Goal: Information Seeking & Learning: Learn about a topic

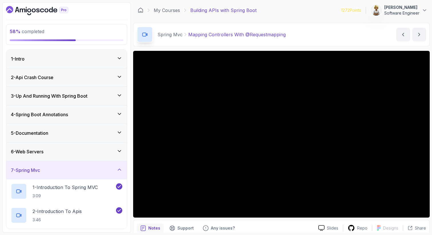
scroll to position [274, 0]
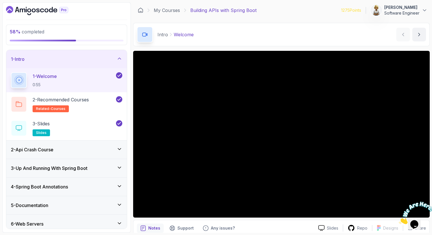
click at [120, 220] on div "6 - Web Servers" at bounding box center [66, 224] width 121 height 18
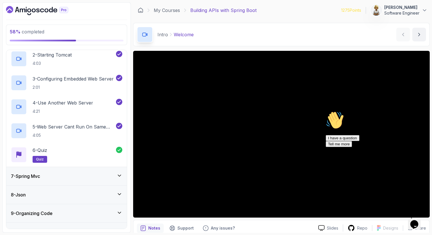
scroll to position [150, 0]
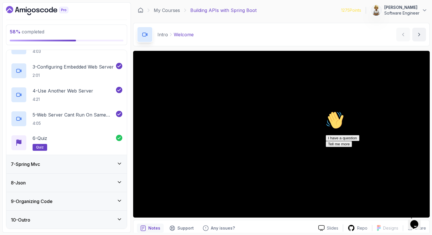
click at [120, 163] on icon at bounding box center [119, 163] width 3 height 1
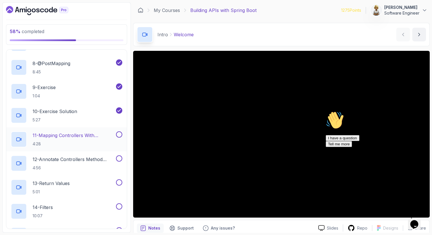
scroll to position [293, 0]
click at [92, 138] on p "11 - Mapping Controllers With @Requestmapping" at bounding box center [74, 135] width 82 height 7
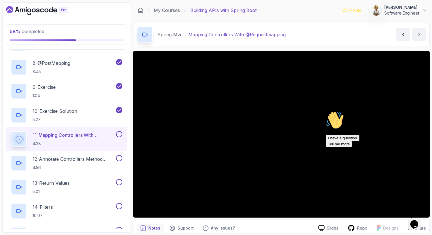
click at [326, 111] on icon "Chat attention grabber" at bounding box center [326, 111] width 0 height 0
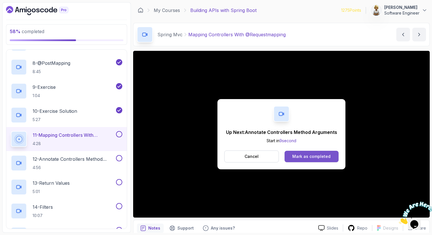
click at [324, 159] on div "Mark as completed" at bounding box center [312, 157] width 38 height 6
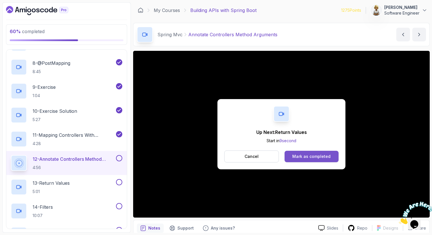
click at [321, 156] on div "Mark as completed" at bounding box center [312, 157] width 38 height 6
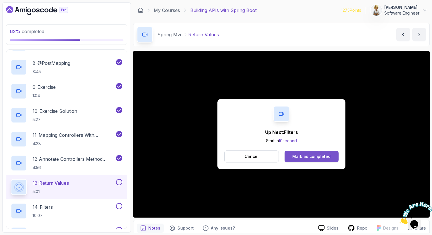
click at [300, 156] on div "Mark as completed" at bounding box center [312, 157] width 38 height 6
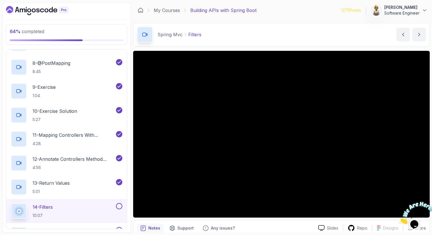
click at [72, 208] on div "14 - Filters 10:07" at bounding box center [63, 211] width 104 height 16
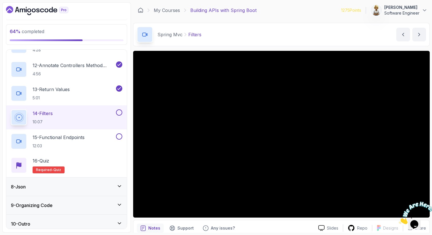
scroll to position [391, 0]
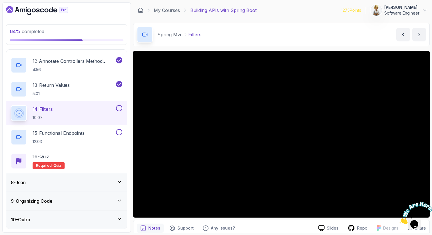
click at [399, 220] on icon "Close" at bounding box center [399, 222] width 0 height 5
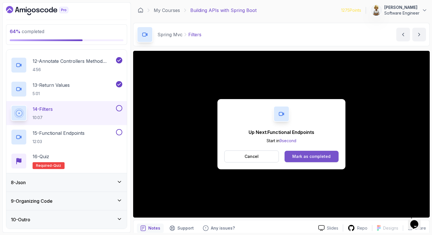
click at [320, 155] on div "Mark as completed" at bounding box center [312, 157] width 38 height 6
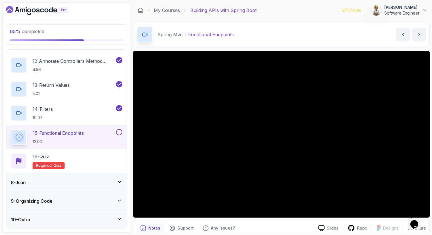
click at [116, 182] on div "8 - Json" at bounding box center [67, 182] width 112 height 7
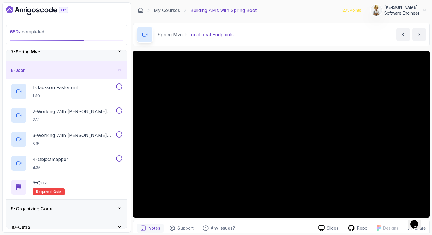
scroll to position [126, 0]
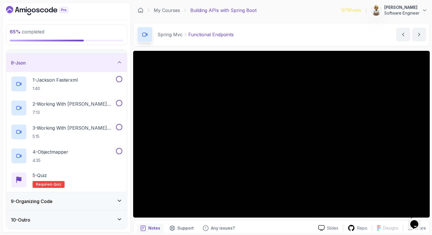
click at [118, 200] on icon at bounding box center [120, 201] width 6 height 6
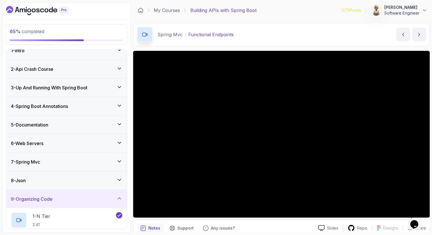
scroll to position [0, 0]
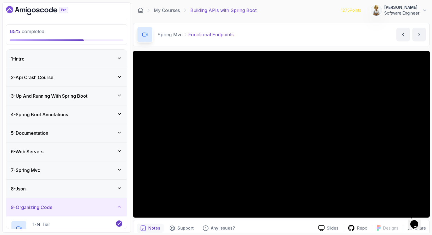
click at [120, 170] on icon at bounding box center [120, 170] width 6 height 6
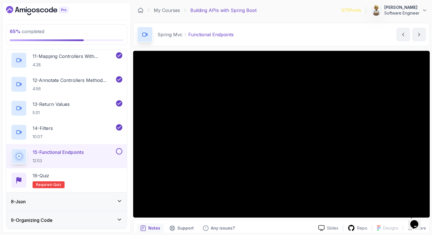
scroll to position [391, 0]
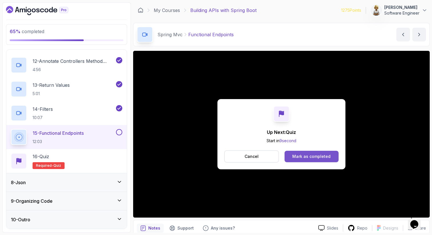
click at [322, 159] on div "Mark as completed" at bounding box center [312, 157] width 38 height 6
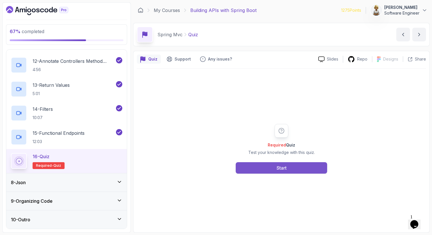
click at [285, 166] on div "Start" at bounding box center [282, 168] width 10 height 7
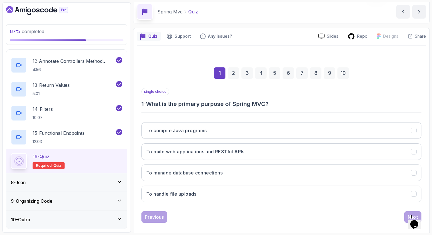
scroll to position [29, 0]
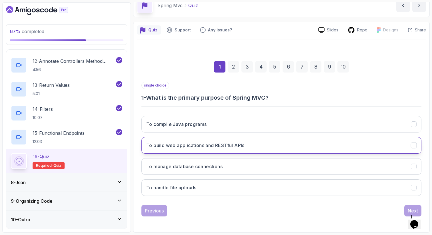
click at [290, 144] on button "To build web applications and RESTful APIs" at bounding box center [282, 145] width 280 height 17
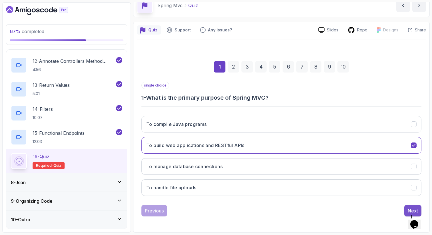
click at [413, 209] on div "Next" at bounding box center [413, 211] width 10 height 7
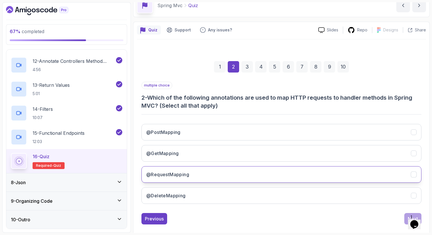
click at [375, 172] on button "@RequestMapping" at bounding box center [282, 174] width 280 height 17
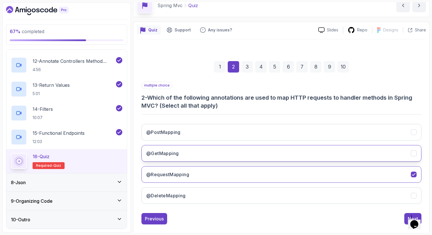
click at [222, 150] on button "@GetMapping" at bounding box center [282, 153] width 280 height 17
click at [223, 130] on button "@PostMapping" at bounding box center [282, 132] width 280 height 17
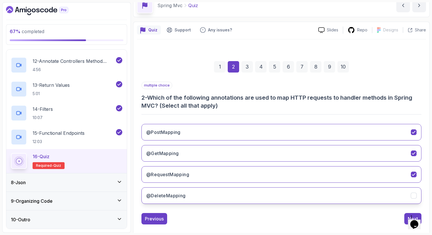
click at [212, 194] on button "@DeleteMapping" at bounding box center [282, 196] width 280 height 17
click at [407, 214] on button "Next" at bounding box center [413, 218] width 17 height 11
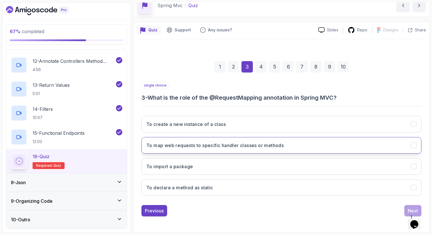
click at [352, 144] on button "To map web requests to specific handler classes or methods" at bounding box center [282, 145] width 280 height 17
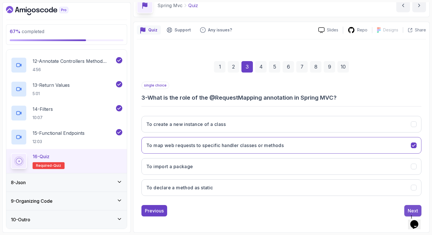
click at [415, 208] on div "Next" at bounding box center [413, 211] width 10 height 7
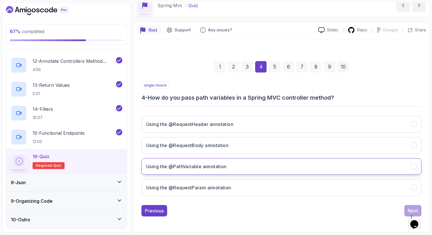
click at [269, 170] on button "Using the @PathVariable annotation" at bounding box center [282, 166] width 280 height 17
click at [411, 209] on div "Next" at bounding box center [413, 211] width 10 height 7
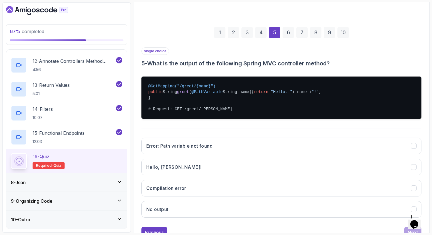
scroll to position [75, 0]
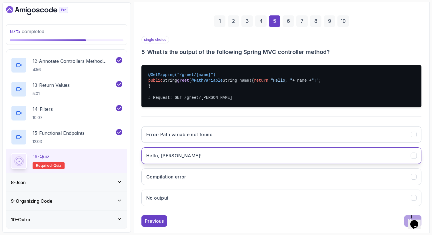
click at [333, 163] on button "Hello, [PERSON_NAME]!" at bounding box center [282, 156] width 280 height 17
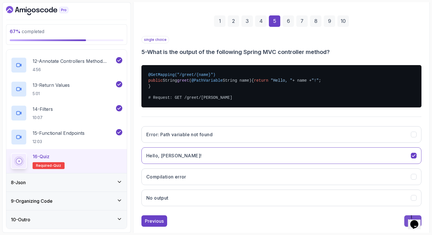
click at [407, 227] on button "Next" at bounding box center [413, 221] width 17 height 11
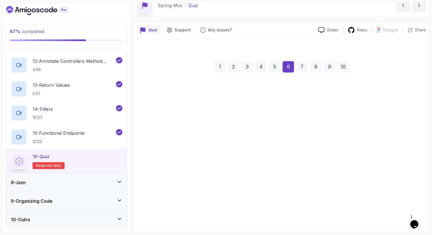
scroll to position [29, 0]
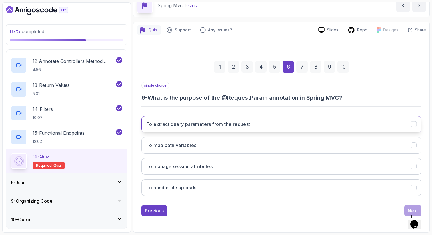
click at [356, 123] on button "To extract query parameters from the request" at bounding box center [282, 124] width 280 height 17
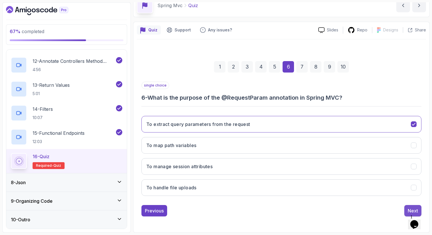
click at [414, 208] on div "Next" at bounding box center [413, 211] width 10 height 7
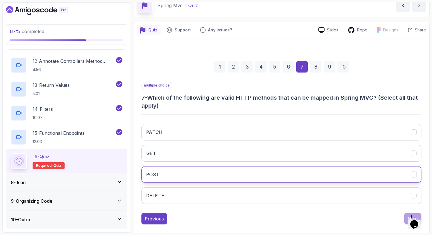
click at [234, 176] on button "POST" at bounding box center [282, 174] width 280 height 17
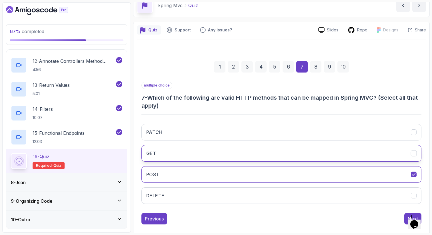
click at [247, 150] on button "GET" at bounding box center [282, 153] width 280 height 17
click at [249, 130] on button "PATCH" at bounding box center [282, 132] width 280 height 17
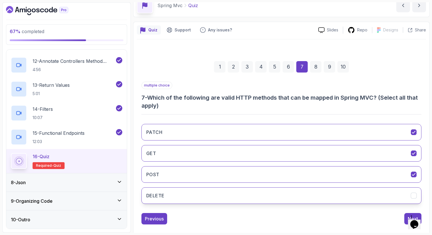
click at [232, 202] on button "DELETE" at bounding box center [282, 196] width 280 height 17
click at [407, 215] on button "Next" at bounding box center [413, 218] width 17 height 11
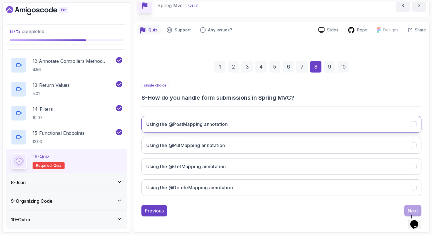
click at [252, 125] on button "Using the @PostMapping annotation" at bounding box center [282, 124] width 280 height 17
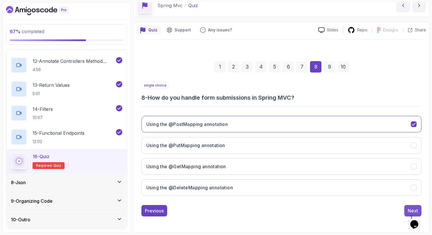
click at [413, 208] on div "Next" at bounding box center [413, 211] width 10 height 7
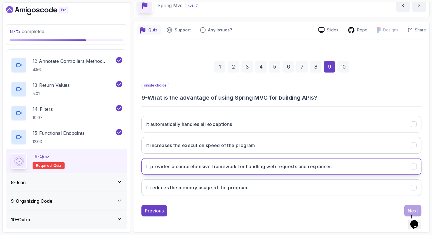
click at [304, 166] on h3 "It provides a comprehensive framework for handling web requests and responses" at bounding box center [239, 166] width 186 height 7
click at [411, 210] on div "Next" at bounding box center [413, 211] width 10 height 7
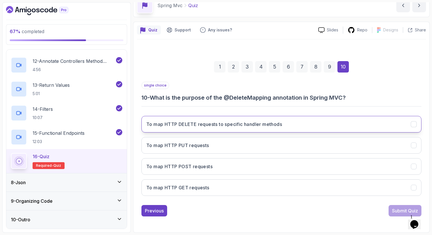
click at [385, 125] on button "To map HTTP DELETE requests to specific handler methods" at bounding box center [282, 124] width 280 height 17
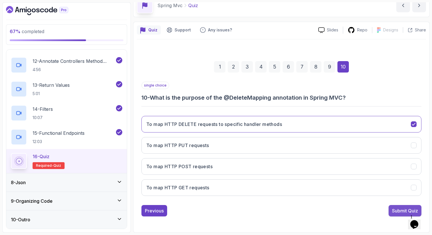
click at [398, 212] on div "Submit Quiz" at bounding box center [405, 211] width 26 height 7
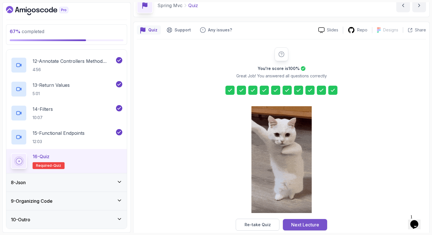
click at [309, 225] on div "Next Lecture" at bounding box center [305, 225] width 28 height 7
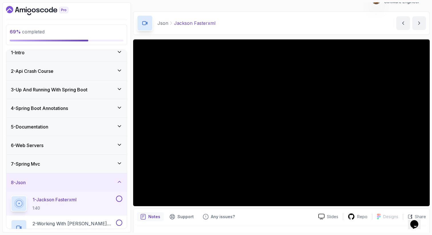
scroll to position [23, 0]
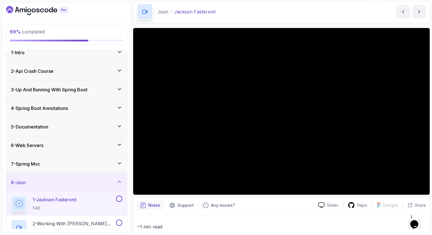
click at [77, 200] on p "1 - [PERSON_NAME] Fasterxml" at bounding box center [55, 199] width 44 height 7
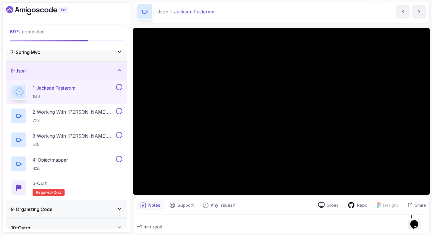
scroll to position [126, 0]
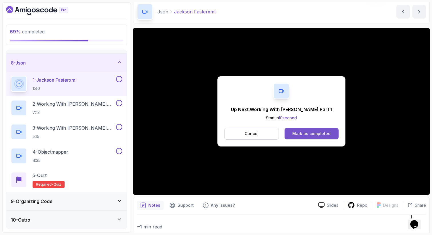
click at [313, 134] on div "Mark as completed" at bounding box center [312, 134] width 38 height 6
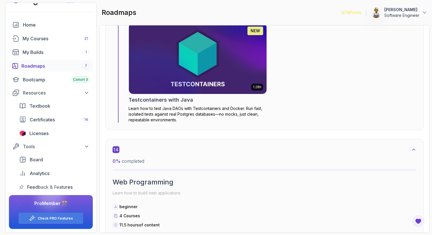
scroll to position [3341, 0]
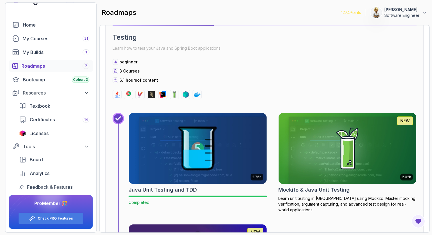
click at [67, 68] on div "Roadmaps 7" at bounding box center [55, 66] width 68 height 7
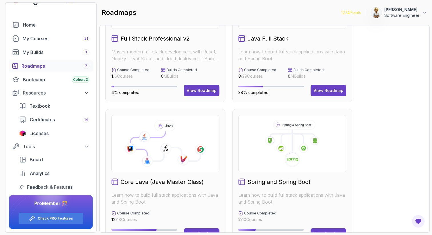
scroll to position [80, 0]
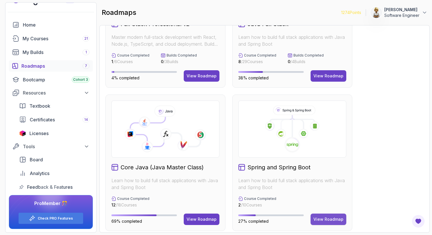
click at [337, 216] on button "View Roadmap" at bounding box center [329, 219] width 36 height 11
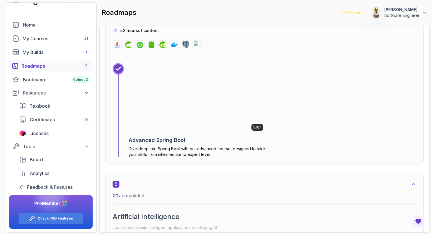
scroll to position [922, 0]
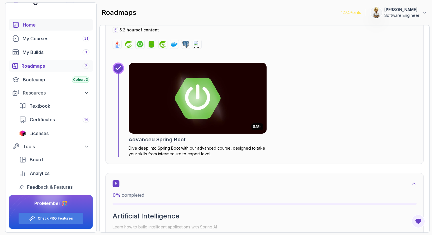
click at [41, 27] on div "Home" at bounding box center [56, 24] width 67 height 7
